Goal: Task Accomplishment & Management: Use online tool/utility

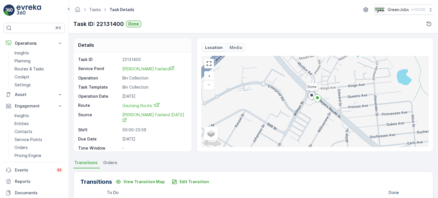
scroll to position [143, 0]
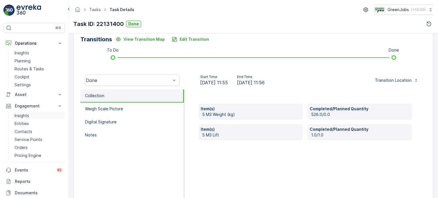
click at [27, 113] on p "Insights" at bounding box center [22, 116] width 15 height 6
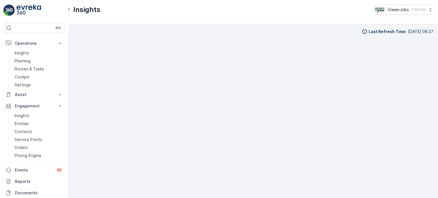
scroll to position [5, 0]
click at [32, 67] on p "Routes & Tasks" at bounding box center [29, 69] width 29 height 6
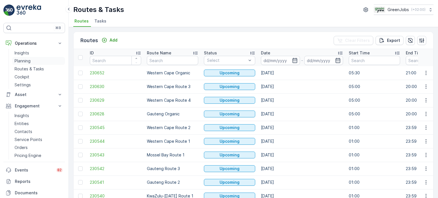
click at [31, 62] on link "Planning" at bounding box center [38, 61] width 53 height 8
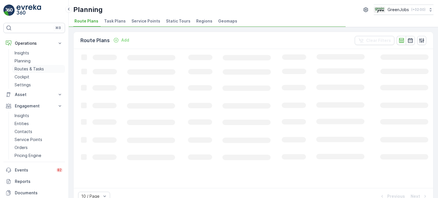
click at [32, 67] on p "Routes & Tasks" at bounding box center [29, 69] width 29 height 6
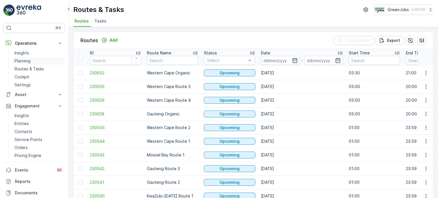
click at [24, 59] on p "Planning" at bounding box center [23, 61] width 16 height 6
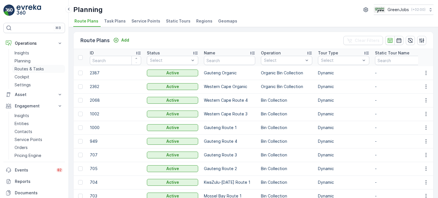
click at [32, 68] on p "Routes & Tasks" at bounding box center [29, 69] width 29 height 6
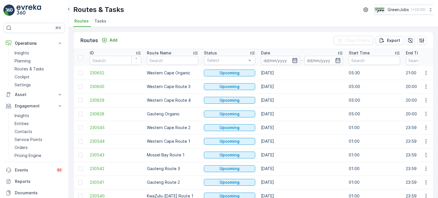
click at [293, 61] on icon "button" at bounding box center [294, 60] width 5 height 5
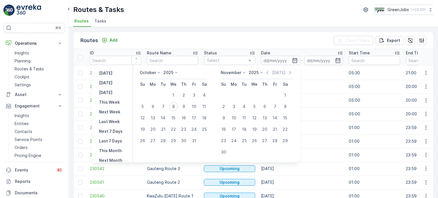
click at [177, 104] on div "8" at bounding box center [173, 106] width 9 height 9
type input "[DATE]"
click at [177, 104] on div "8" at bounding box center [173, 106] width 9 height 9
type input "[DATE]"
click at [177, 104] on div "8" at bounding box center [173, 106] width 9 height 9
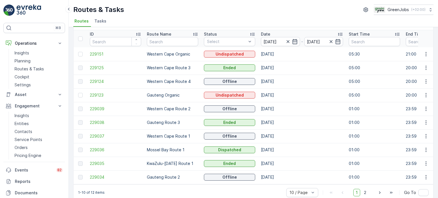
scroll to position [28, 0]
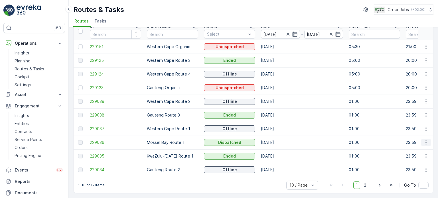
click at [426, 142] on icon "button" at bounding box center [426, 143] width 6 height 6
click at [411, 148] on span "See More Details" at bounding box center [412, 149] width 33 height 6
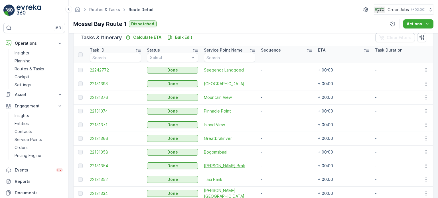
scroll to position [171, 0]
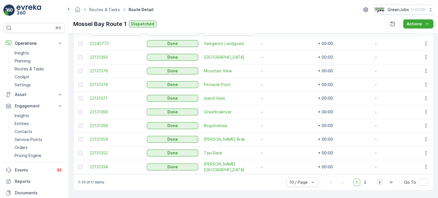
click at [379, 182] on icon "button" at bounding box center [380, 183] width 6 height 6
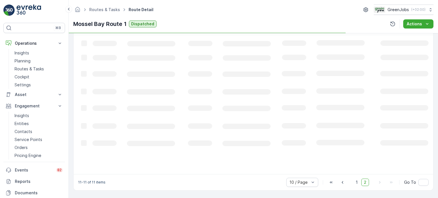
scroll to position [153, 0]
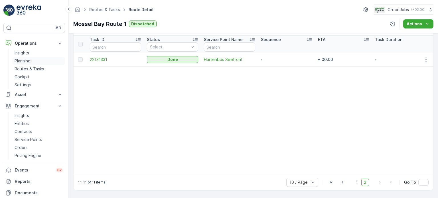
click at [30, 59] on p "Planning" at bounding box center [23, 61] width 16 height 6
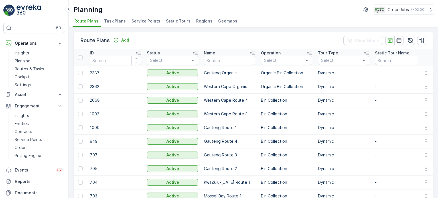
drag, startPoint x: 125, startPoint y: 21, endPoint x: 135, endPoint y: 22, distance: 9.7
click at [129, 23] on ul "Route Plans Task Plans Service Points Static Tours Regions Geomaps" at bounding box center [250, 22] width 355 height 10
click at [138, 23] on span "Service Points" at bounding box center [145, 21] width 29 height 6
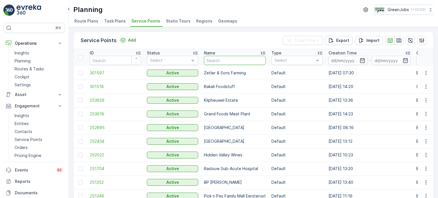
click at [229, 58] on input "text" at bounding box center [235, 60] width 62 height 9
type input "melk"
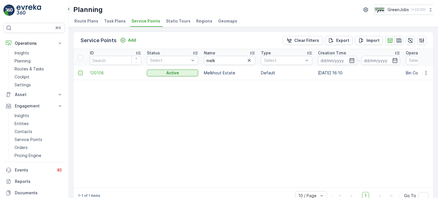
click at [82, 73] on div at bounding box center [80, 73] width 5 height 5
click at [78, 71] on input "checkbox" at bounding box center [78, 71] width 0 height 0
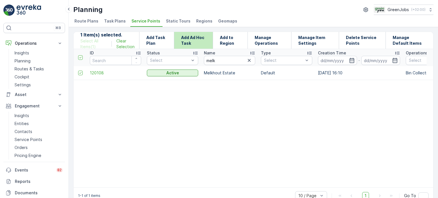
click at [203, 40] on p "Add Ad Hoc Task" at bounding box center [193, 40] width 25 height 11
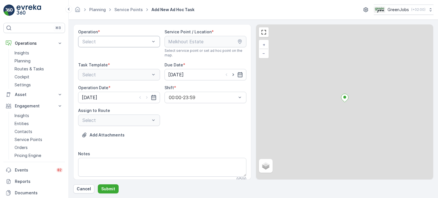
click at [143, 45] on div "Select" at bounding box center [119, 41] width 82 height 11
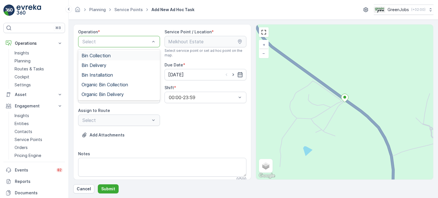
click at [120, 56] on div "Bin Collection" at bounding box center [119, 55] width 75 height 5
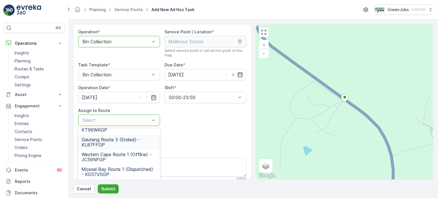
scroll to position [57, 0]
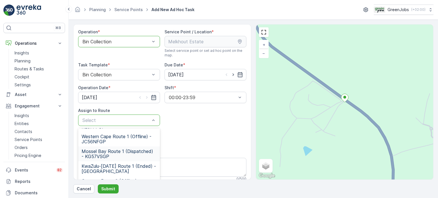
click at [111, 154] on span "Mossel Bay Route 1 (Dispatched) - KG57VSGP" at bounding box center [119, 154] width 75 height 10
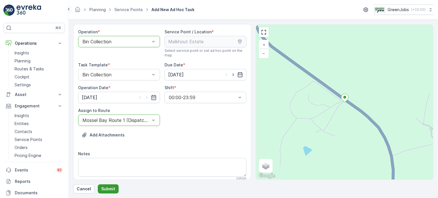
click at [109, 186] on p "Submit" at bounding box center [108, 189] width 14 height 6
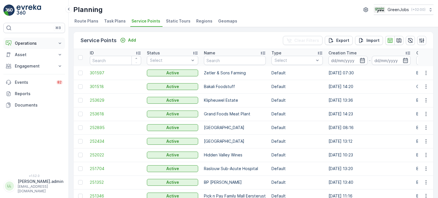
click at [25, 46] on p "Operations" at bounding box center [34, 43] width 39 height 6
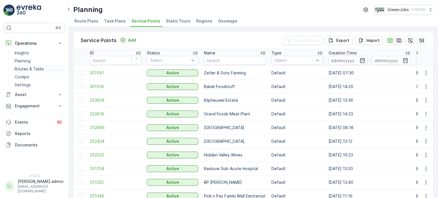
click at [23, 67] on p "Routes & Tasks" at bounding box center [29, 69] width 29 height 6
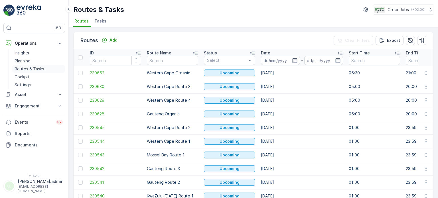
click at [35, 69] on p "Routes & Tasks" at bounding box center [29, 69] width 29 height 6
click at [34, 66] on p "Routes & Tasks" at bounding box center [29, 69] width 29 height 6
click at [292, 58] on icon "button" at bounding box center [295, 61] width 6 height 6
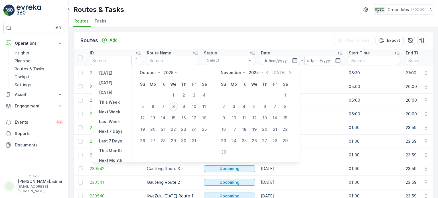
click at [174, 104] on div "8" at bounding box center [173, 106] width 9 height 9
type input "[DATE]"
click at [174, 104] on div "8" at bounding box center [173, 106] width 9 height 9
type input "[DATE]"
click at [174, 104] on div "8" at bounding box center [173, 106] width 9 height 9
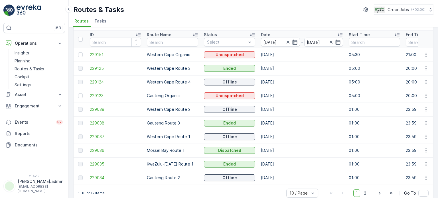
scroll to position [28, 0]
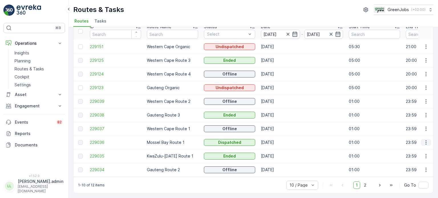
click at [425, 140] on icon "button" at bounding box center [426, 143] width 6 height 6
click at [407, 148] on span "See More Details" at bounding box center [412, 149] width 33 height 6
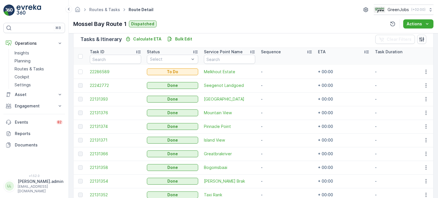
scroll to position [143, 0]
